Goal: Task Accomplishment & Management: Manage account settings

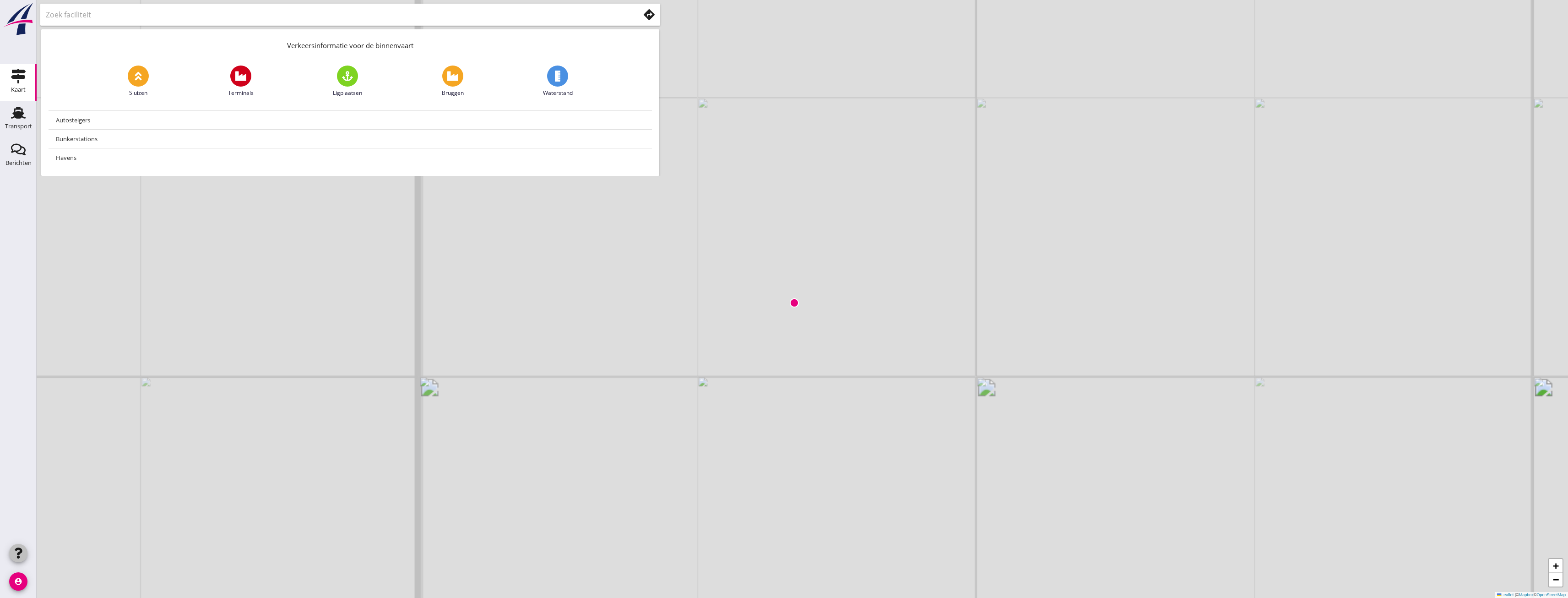
click at [21, 552] on use "button" at bounding box center [18, 553] width 7 height 11
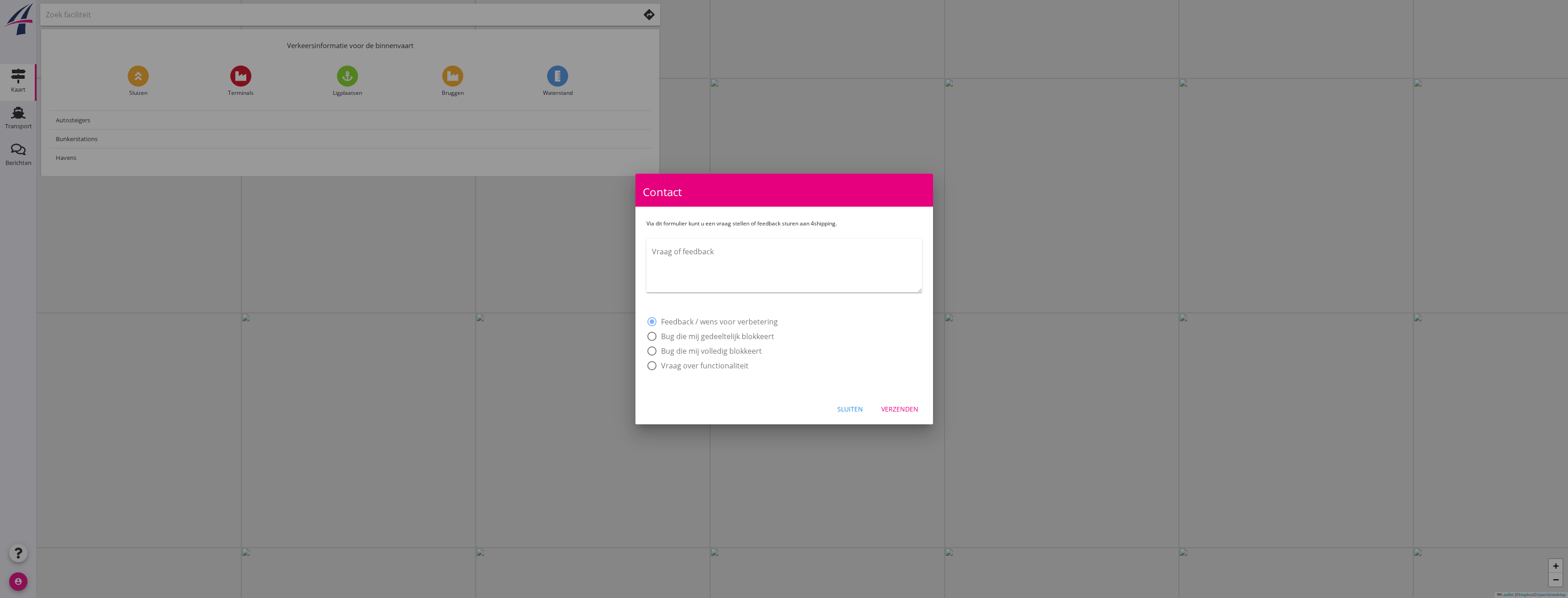
click at [18, 571] on div at bounding box center [784, 299] width 1568 height 598
click at [19, 577] on div at bounding box center [784, 299] width 1568 height 598
drag, startPoint x: 19, startPoint y: 577, endPoint x: 234, endPoint y: 536, distance: 218.9
click at [19, 577] on div at bounding box center [784, 299] width 1568 height 598
drag, startPoint x: 824, startPoint y: 412, endPoint x: 856, endPoint y: 409, distance: 32.1
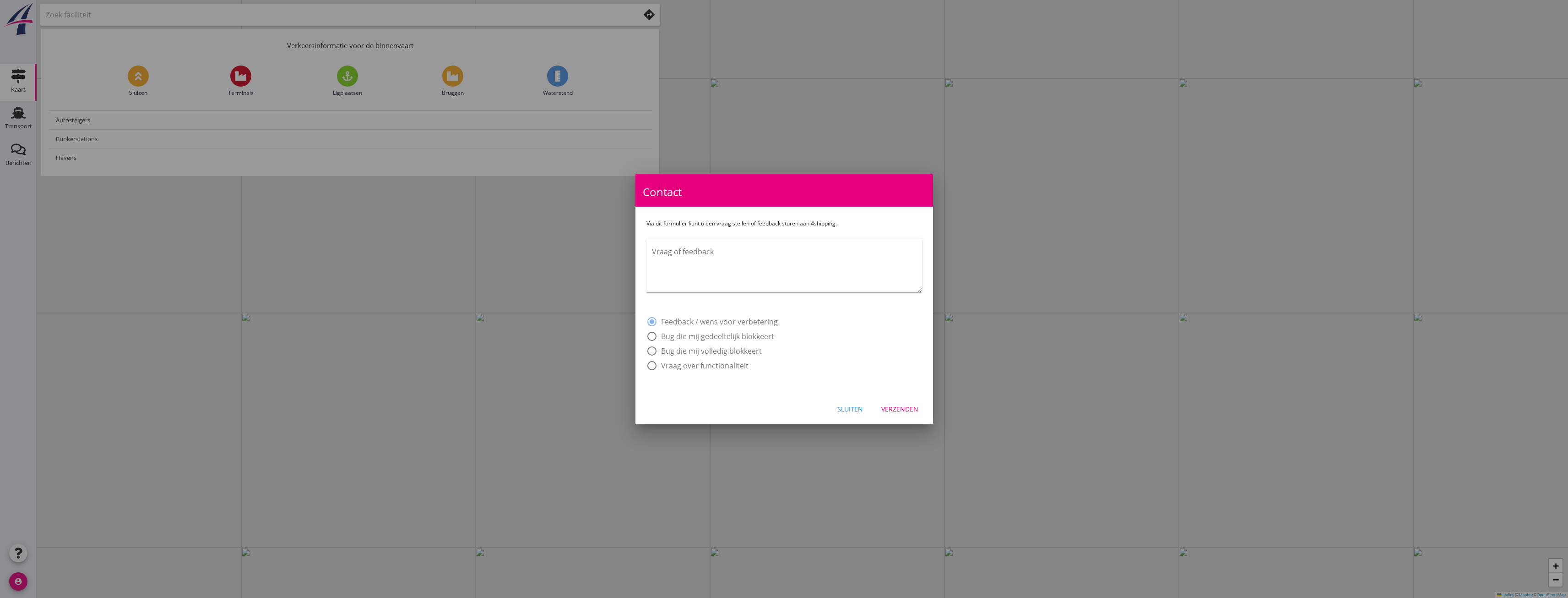
click at [851, 409] on div "Sluiten Verzenden" at bounding box center [784, 408] width 298 height 31
click at [856, 408] on div "Sluiten" at bounding box center [850, 409] width 26 height 10
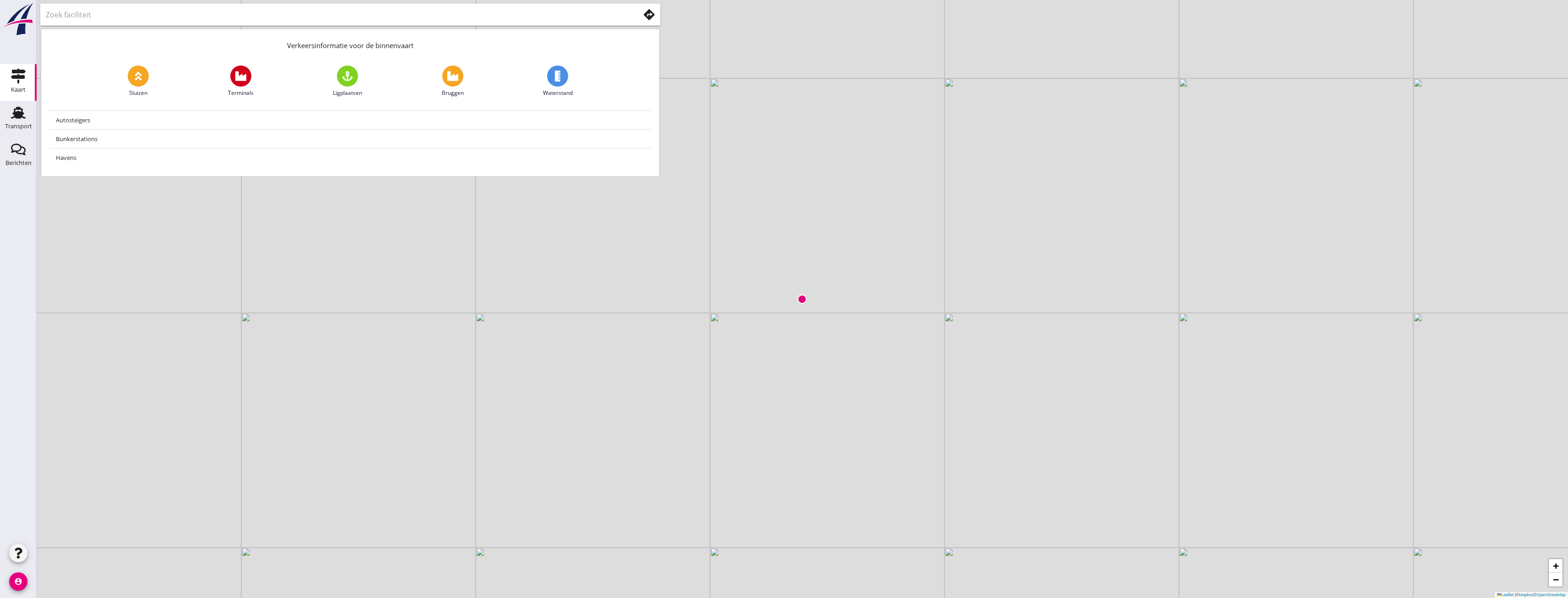
click at [26, 583] on icon "account_circle" at bounding box center [18, 581] width 18 height 18
click at [71, 497] on link "person Mijn profiel" at bounding box center [75, 490] width 95 height 22
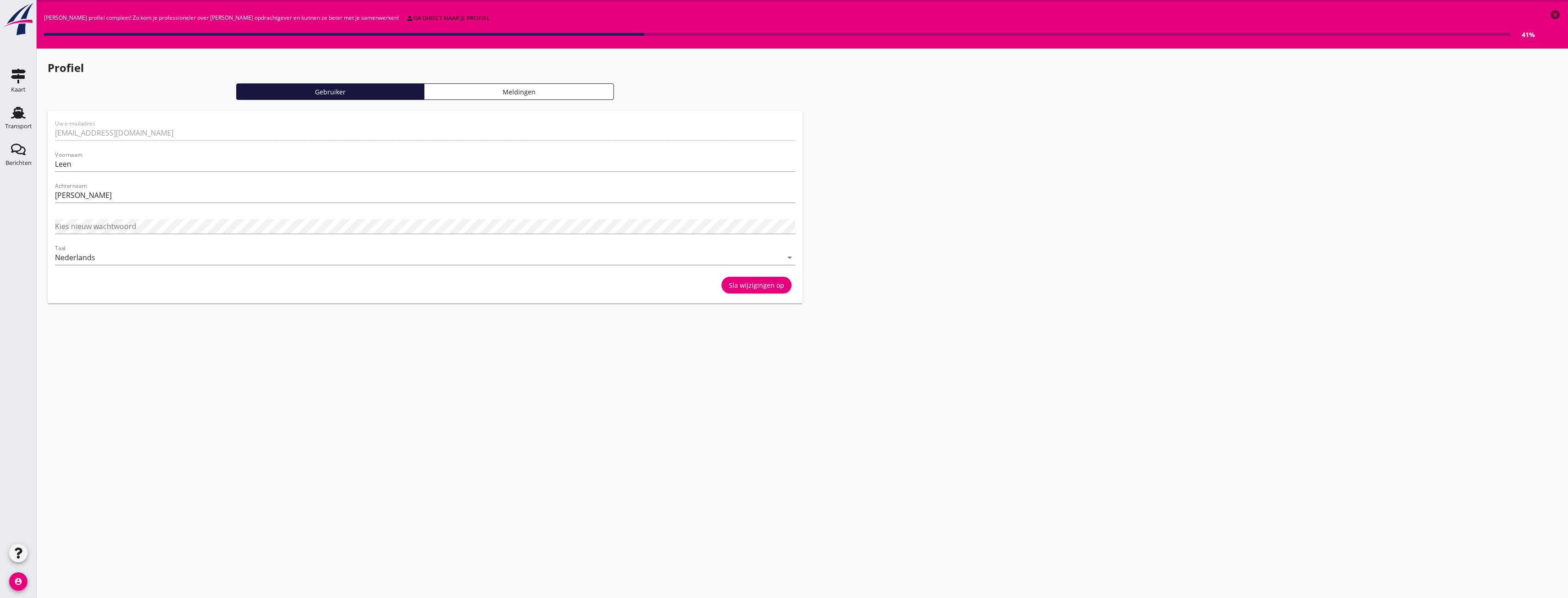
click at [111, 131] on form "Uw e-mailadres [EMAIL_ADDRESS][DOMAIN_NAME] Voornaam [PERSON_NAME] [PERSON_NAME…" at bounding box center [425, 208] width 740 height 176
click at [131, 133] on form "Uw e-mailadres [EMAIL_ADDRESS][DOMAIN_NAME] Voornaam [PERSON_NAME] [PERSON_NAME…" at bounding box center [425, 208] width 740 height 176
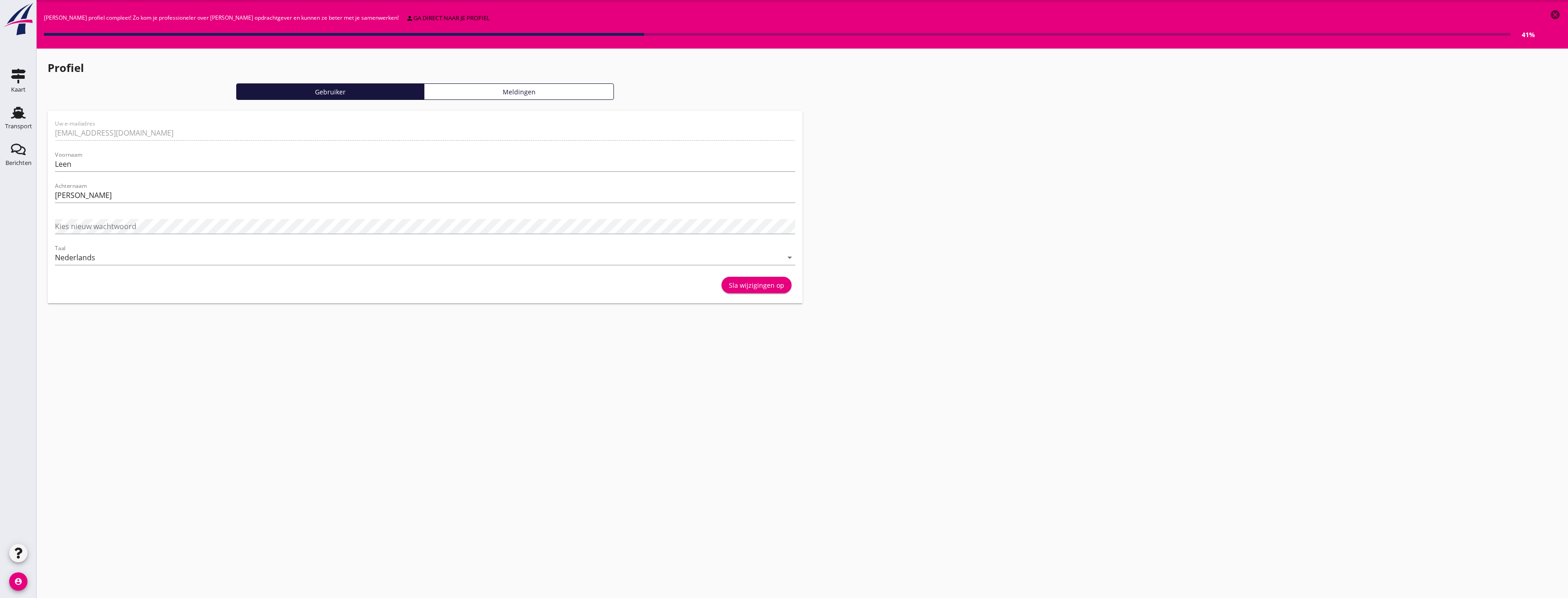
click at [131, 133] on form "Uw e-mailadres [EMAIL_ADDRESS][DOMAIN_NAME] Voornaam [PERSON_NAME] [PERSON_NAME…" at bounding box center [425, 208] width 740 height 176
click at [132, 133] on form "Uw e-mailadres [EMAIL_ADDRESS][DOMAIN_NAME] Voornaam [PERSON_NAME] [PERSON_NAME…" at bounding box center [425, 208] width 740 height 176
click at [409, 21] on div "person ga direct [PERSON_NAME] profiel" at bounding box center [448, 18] width 84 height 9
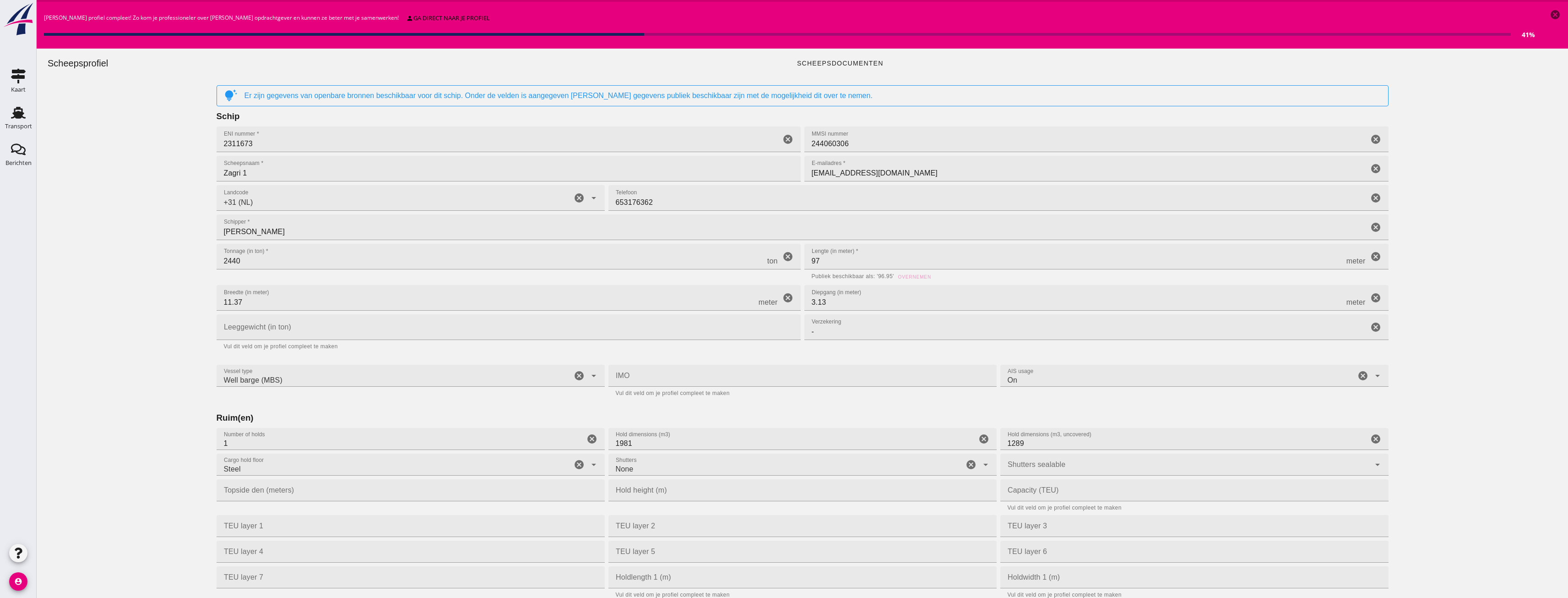
type input "+31 (NL)"
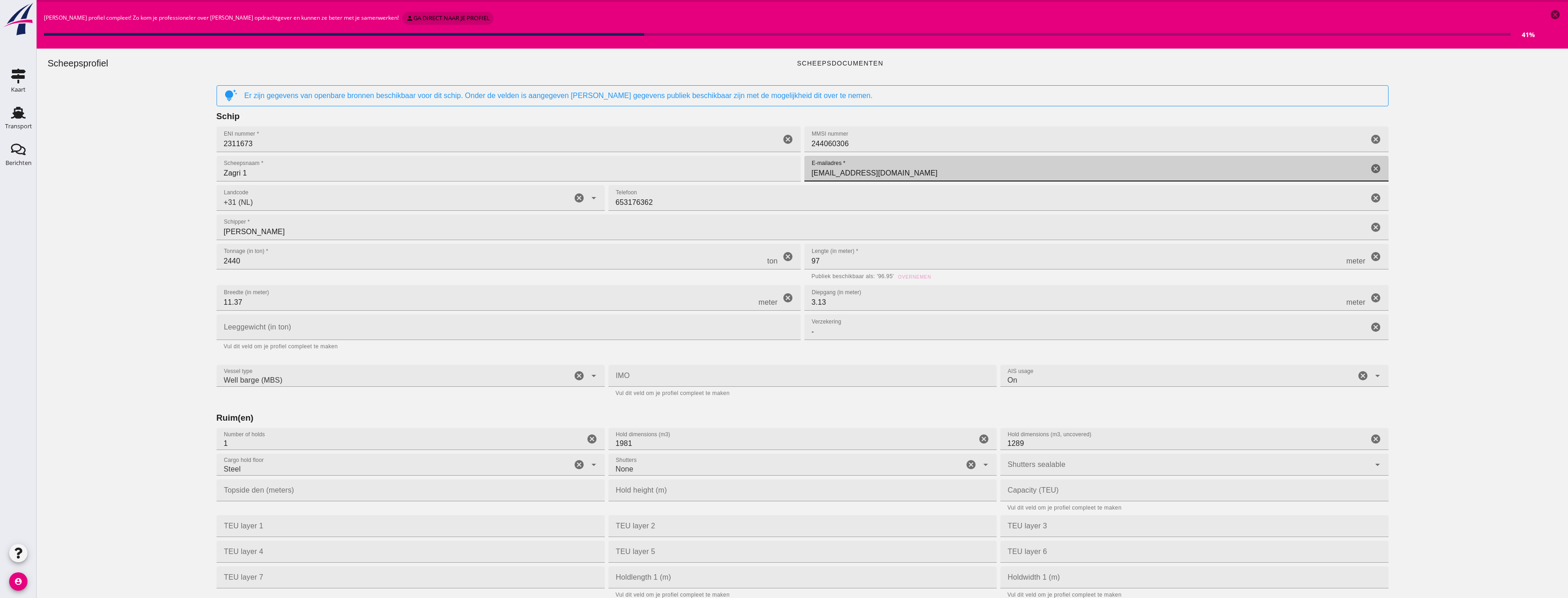
drag, startPoint x: 915, startPoint y: 169, endPoint x: 797, endPoint y: 166, distance: 118.0
click at [797, 183] on div "schip ENI nummer * ENI nummer * 2311673 cancel MMSI nummer MMSI nummer 24406030…" at bounding box center [802, 198] width 1175 height 29
type input "l"
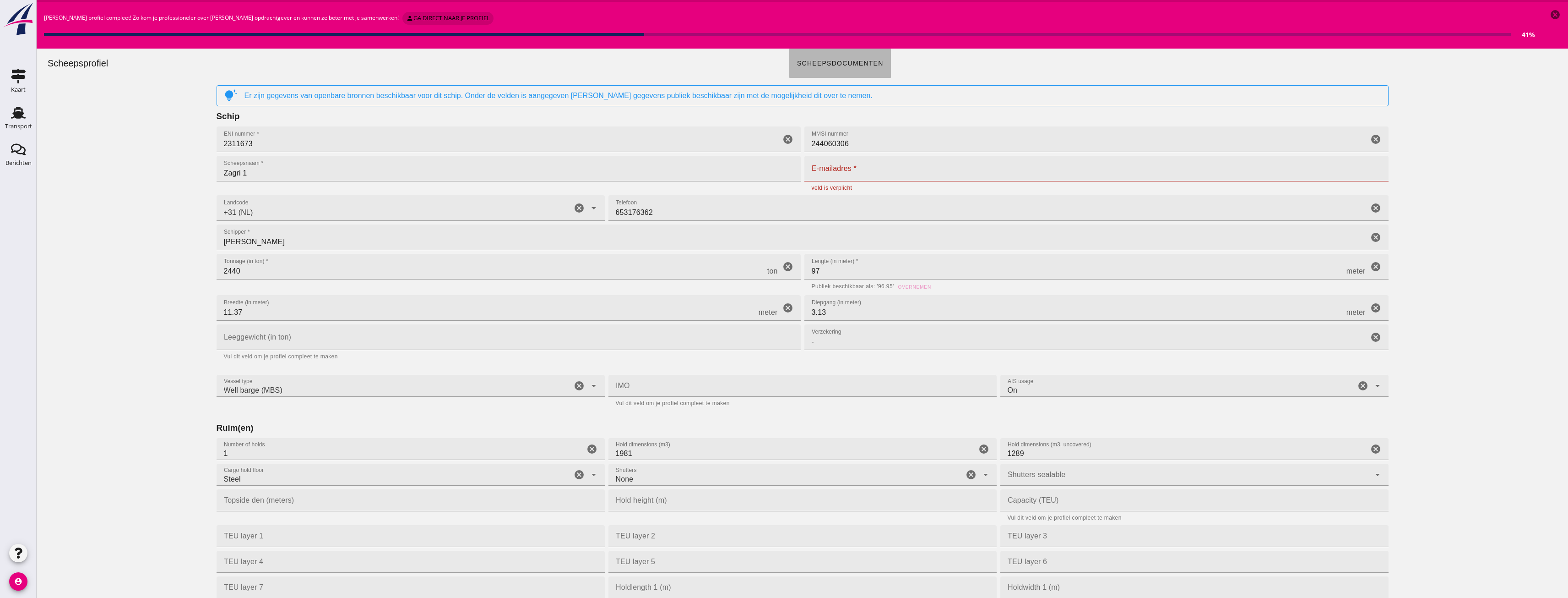
click span "Scheepsdocumenten"
click input "E-mailadres *"
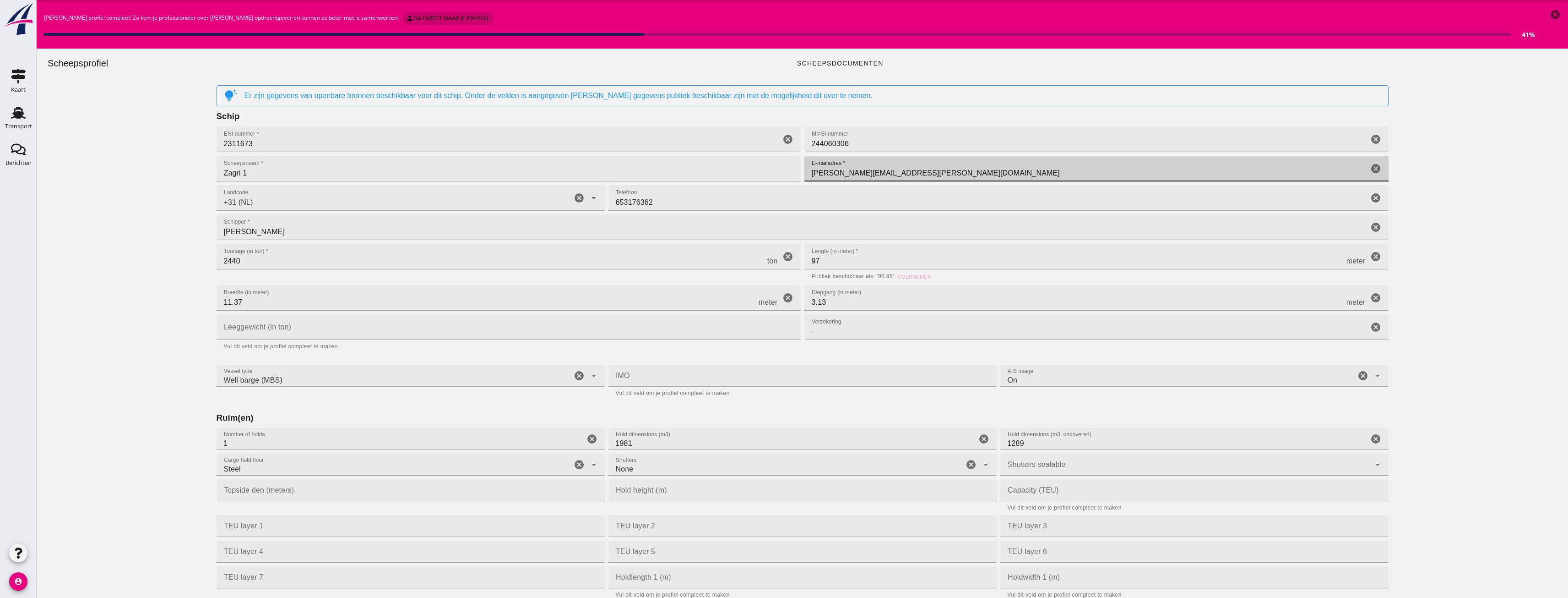
type input "[PERSON_NAME][EMAIL_ADDRESS][PERSON_NAME][DOMAIN_NAME]"
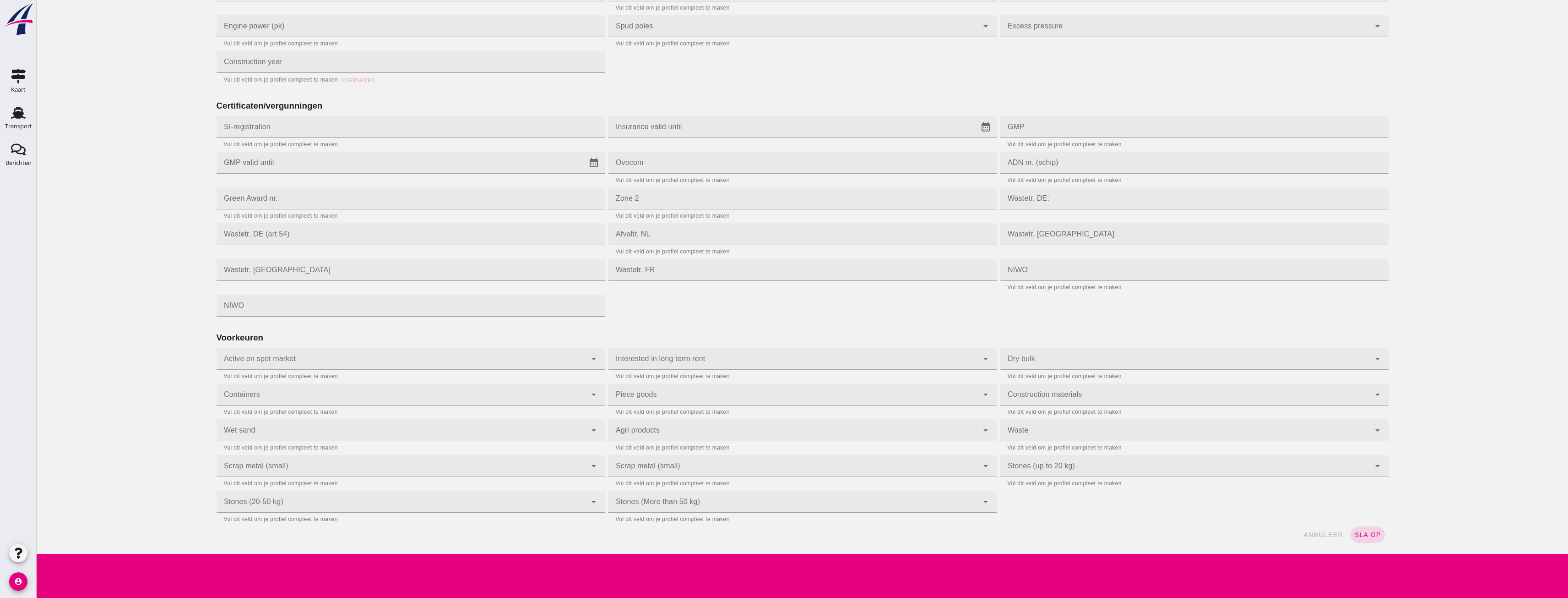
scroll to position [97, 0]
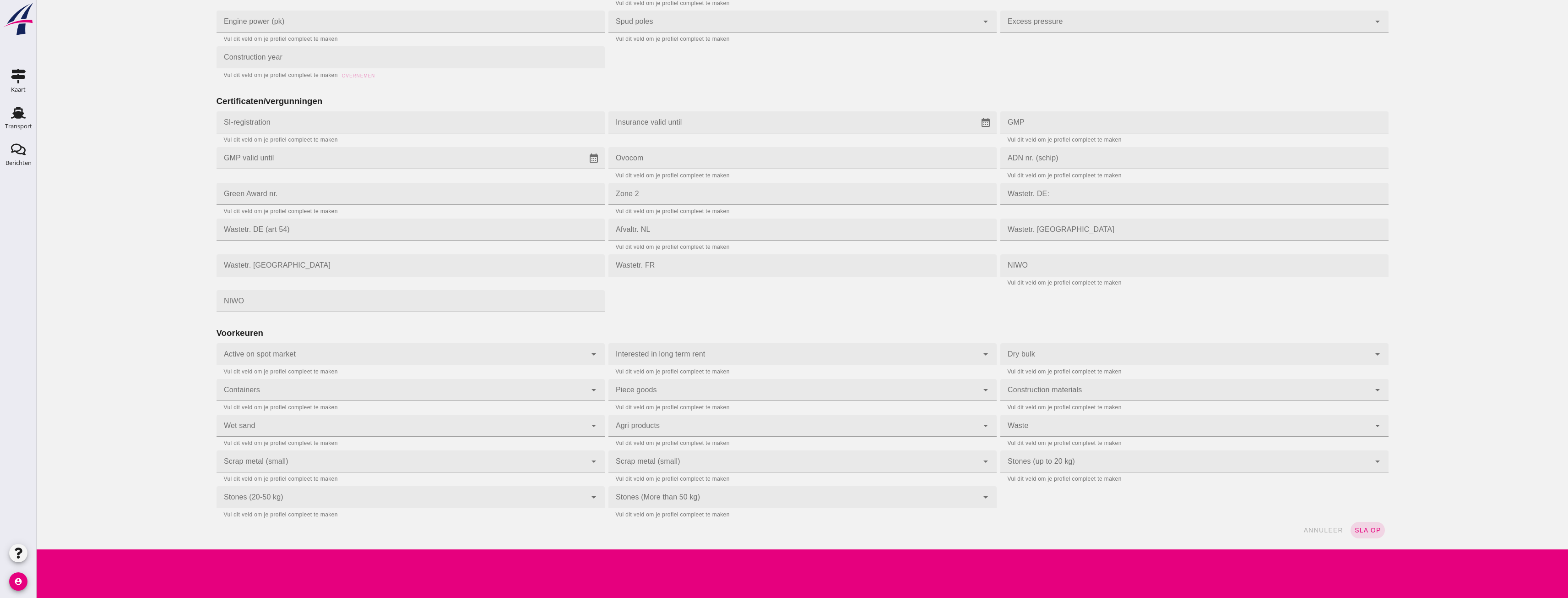
click div "annuleer sla op"
click button "sla op"
type input "02311673"
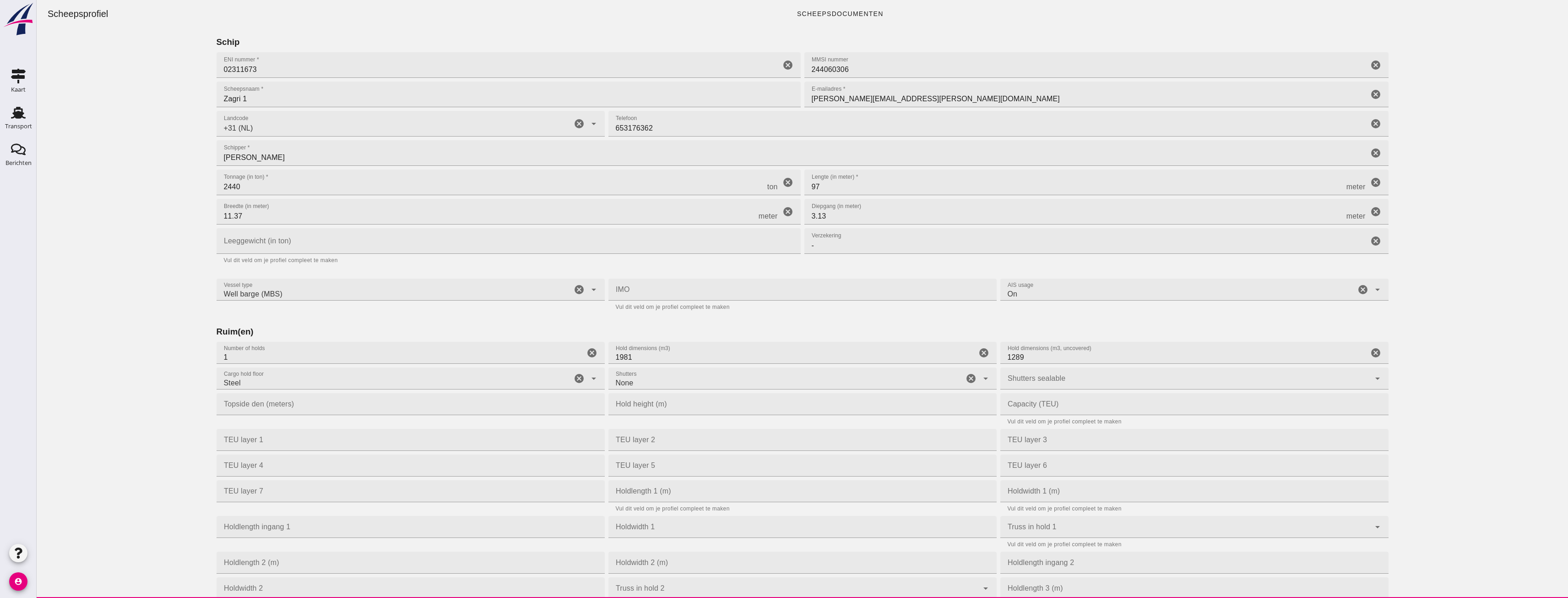
scroll to position [0, 0]
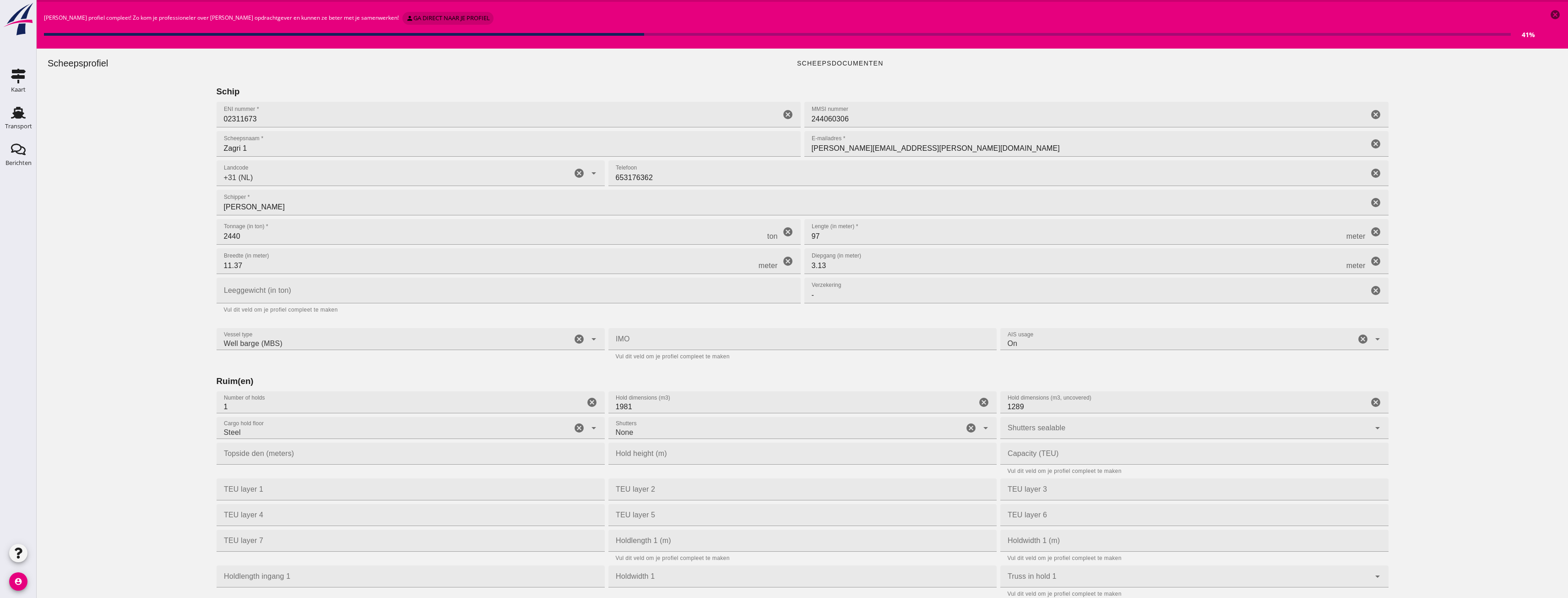
click input "[PERSON_NAME][EMAIL_ADDRESS][PERSON_NAME][DOMAIN_NAME]"
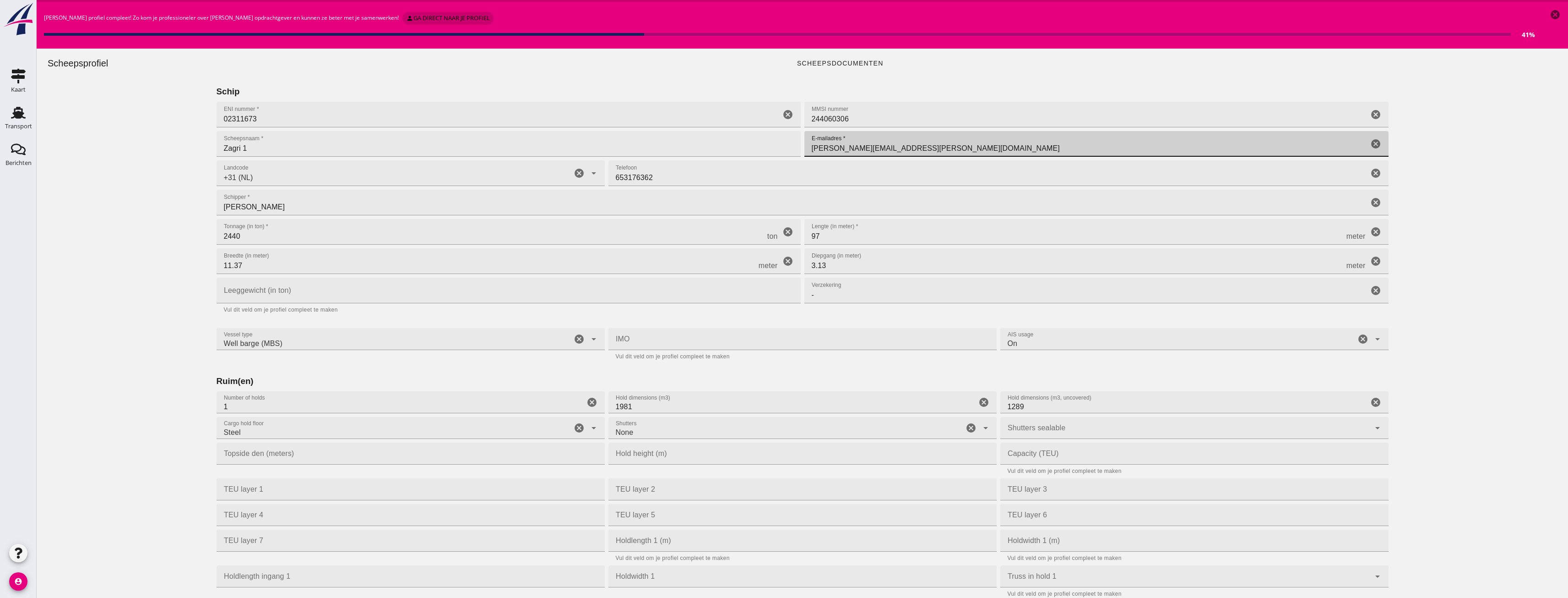
click input "[PERSON_NAME][EMAIL_ADDRESS][PERSON_NAME][DOMAIN_NAME]"
paste input "1161.shp"
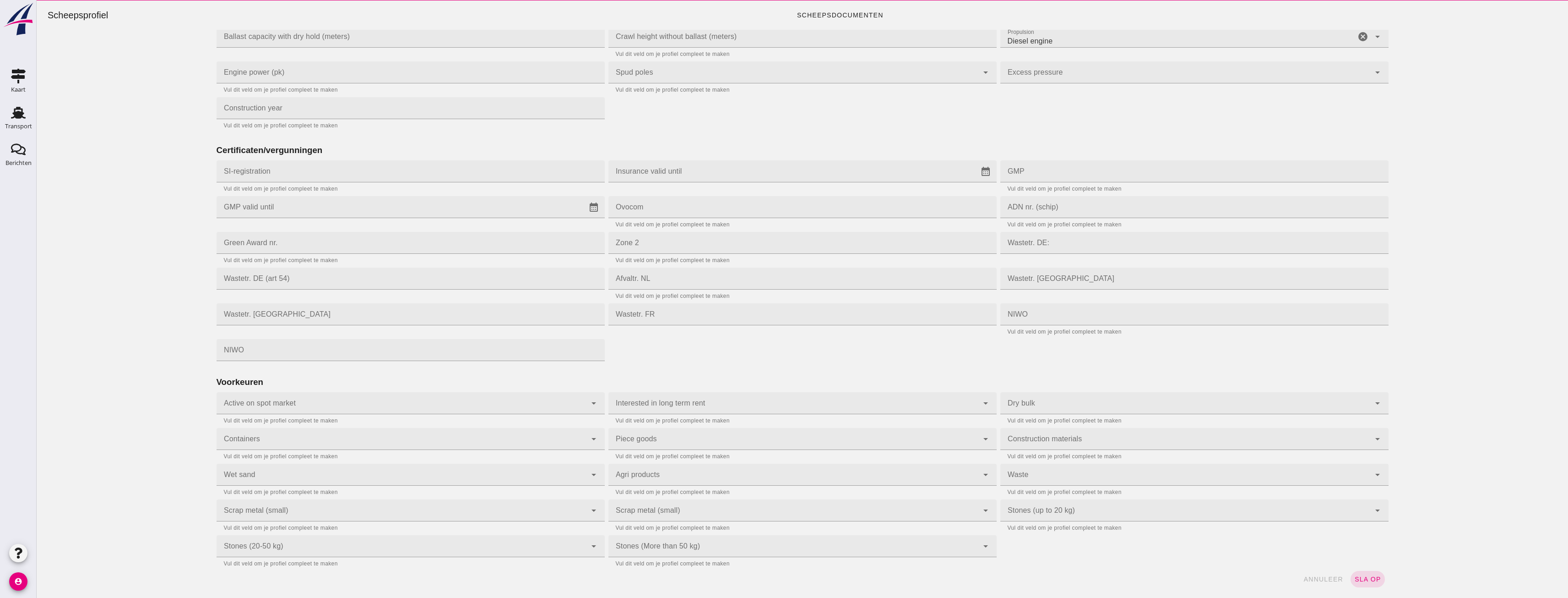
scroll to position [97, 0]
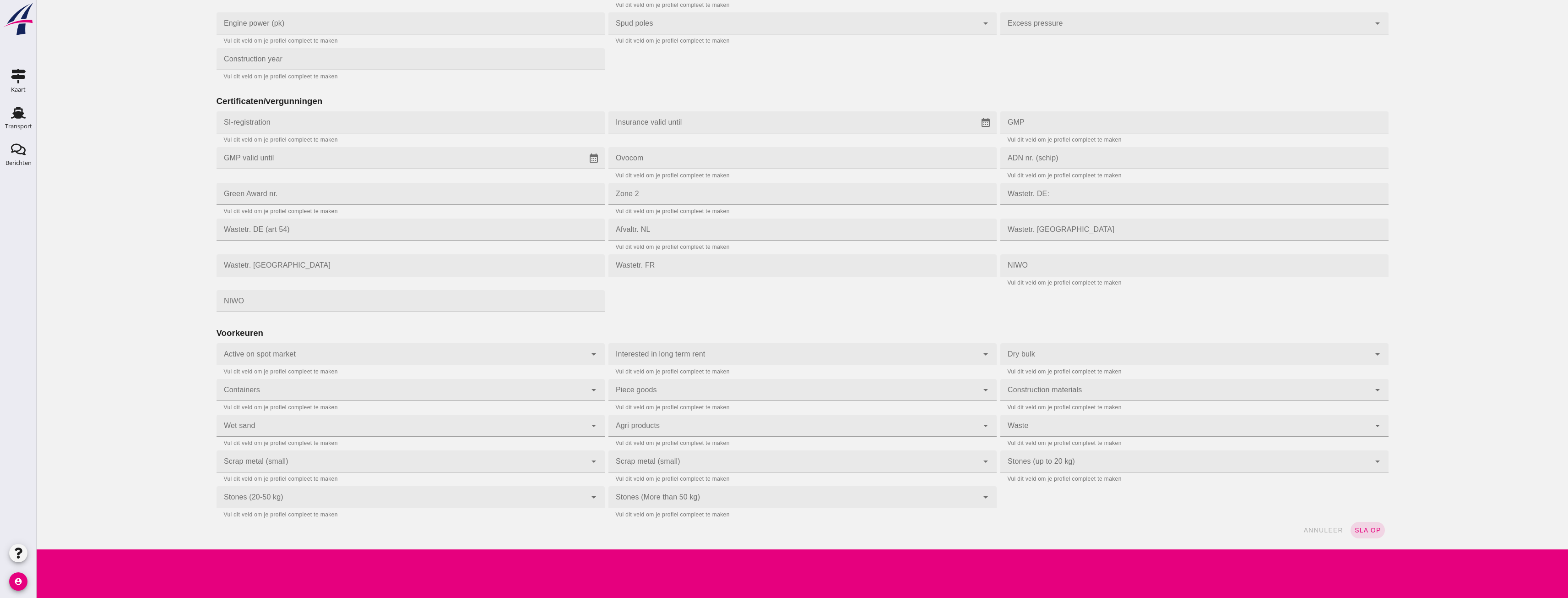
type input "[EMAIL_ADDRESS][DOMAIN_NAME]"
click div "annuleer sla op"
click span "sla op"
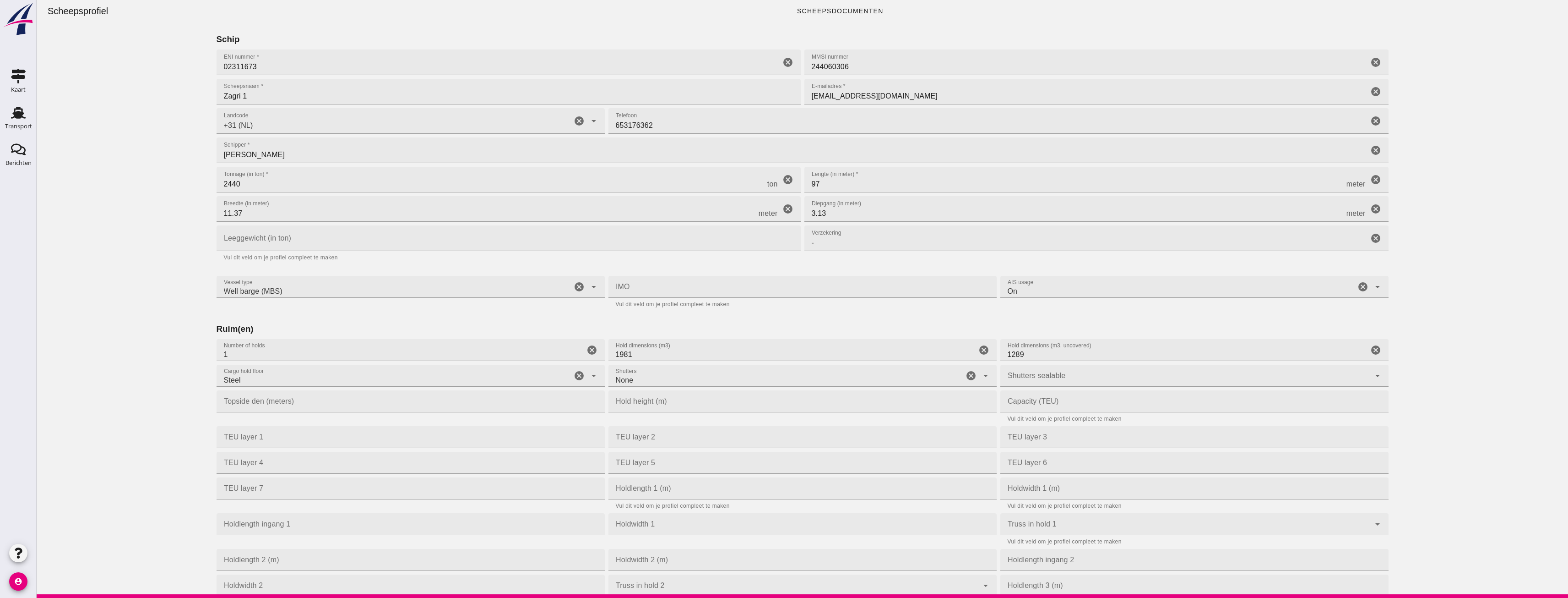
scroll to position [0, 0]
